Goal: Navigation & Orientation: Find specific page/section

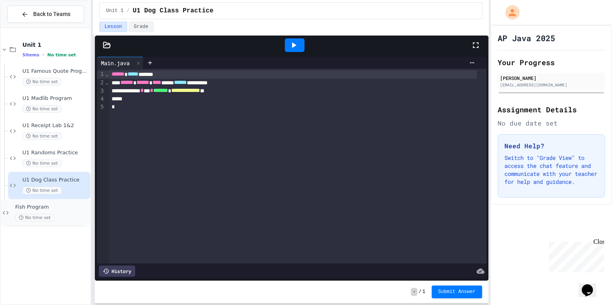
click at [66, 212] on div "Fish Program No time set" at bounding box center [52, 213] width 74 height 18
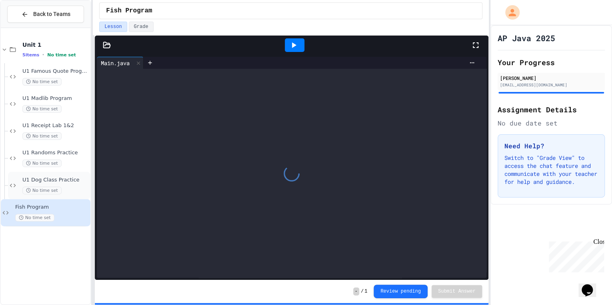
click at [61, 181] on span "U1 Dog Class Practice" at bounding box center [55, 180] width 66 height 7
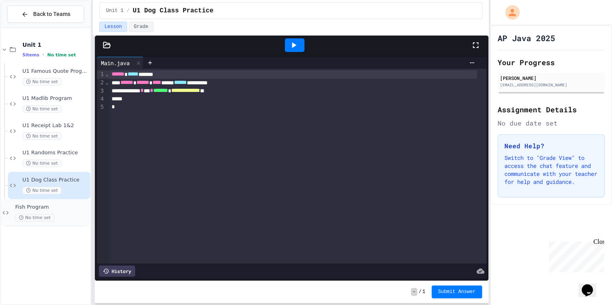
click at [62, 210] on div "Fish Program No time set" at bounding box center [52, 213] width 74 height 18
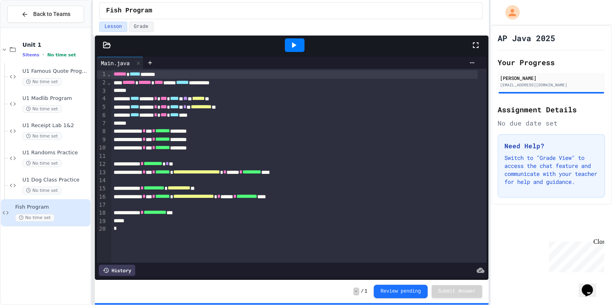
click at [300, 45] on div at bounding box center [295, 45] width 20 height 14
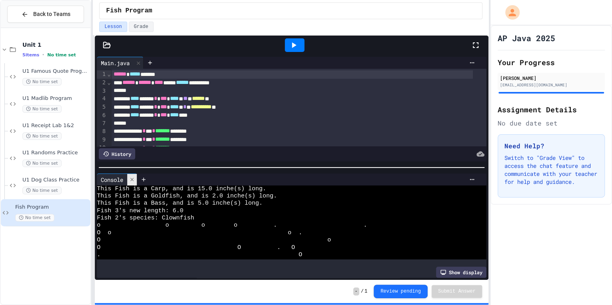
click at [132, 177] on icon at bounding box center [132, 180] width 6 height 6
